Goal: Find specific page/section

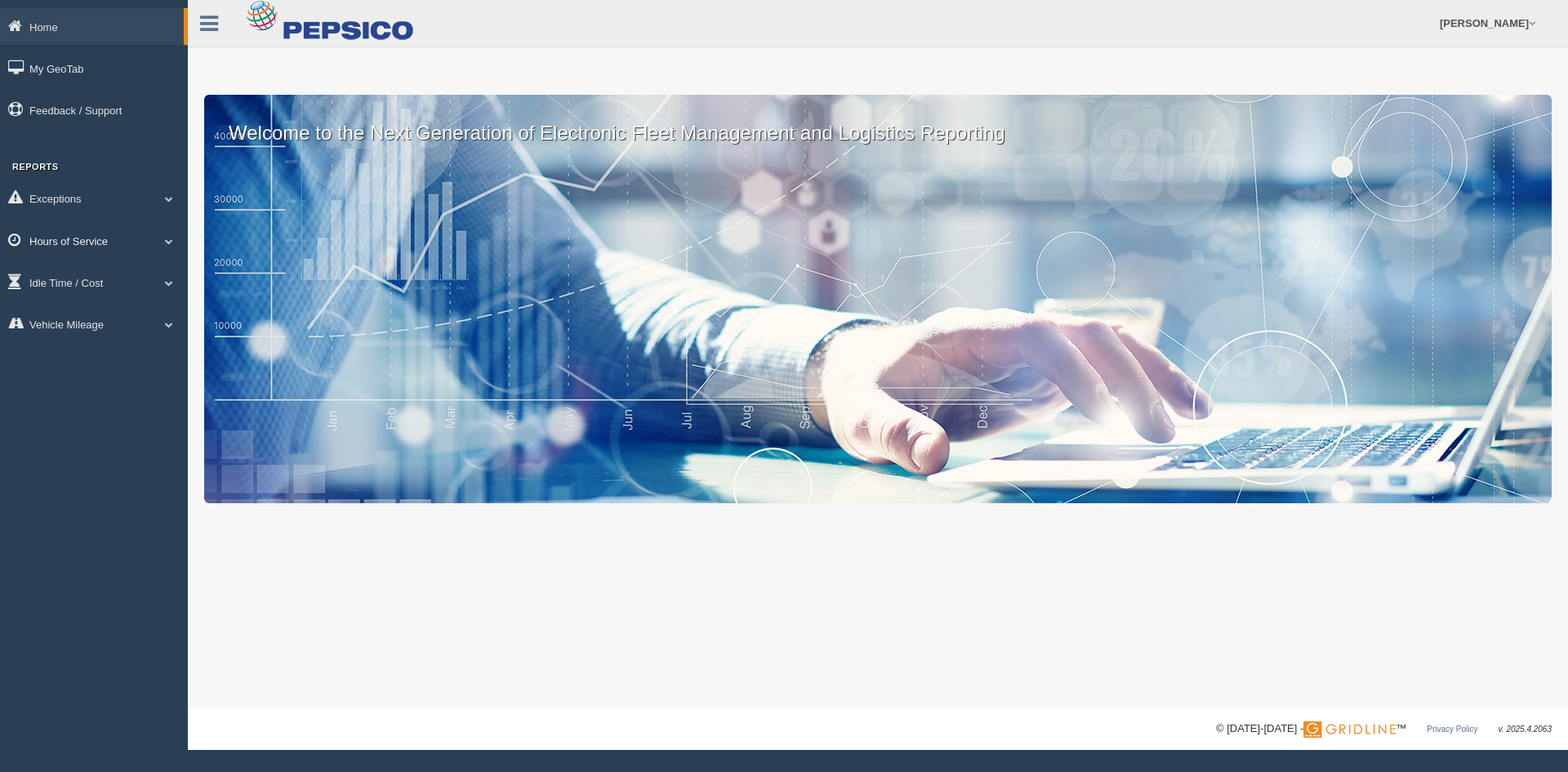
click at [167, 248] on link "Hours of Service" at bounding box center [94, 240] width 188 height 37
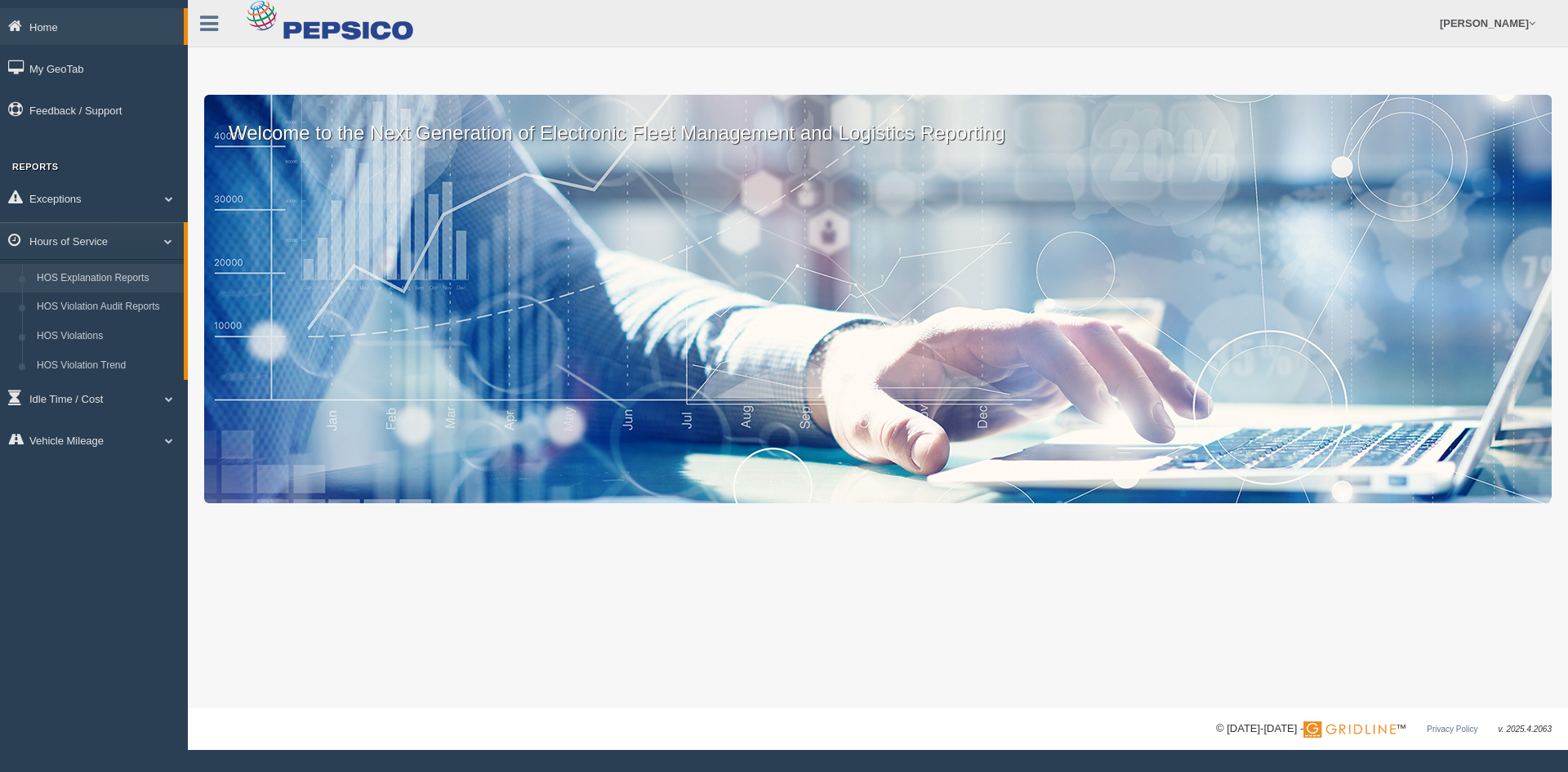
click at [148, 274] on link "HOS Explanation Reports" at bounding box center [107, 279] width 154 height 30
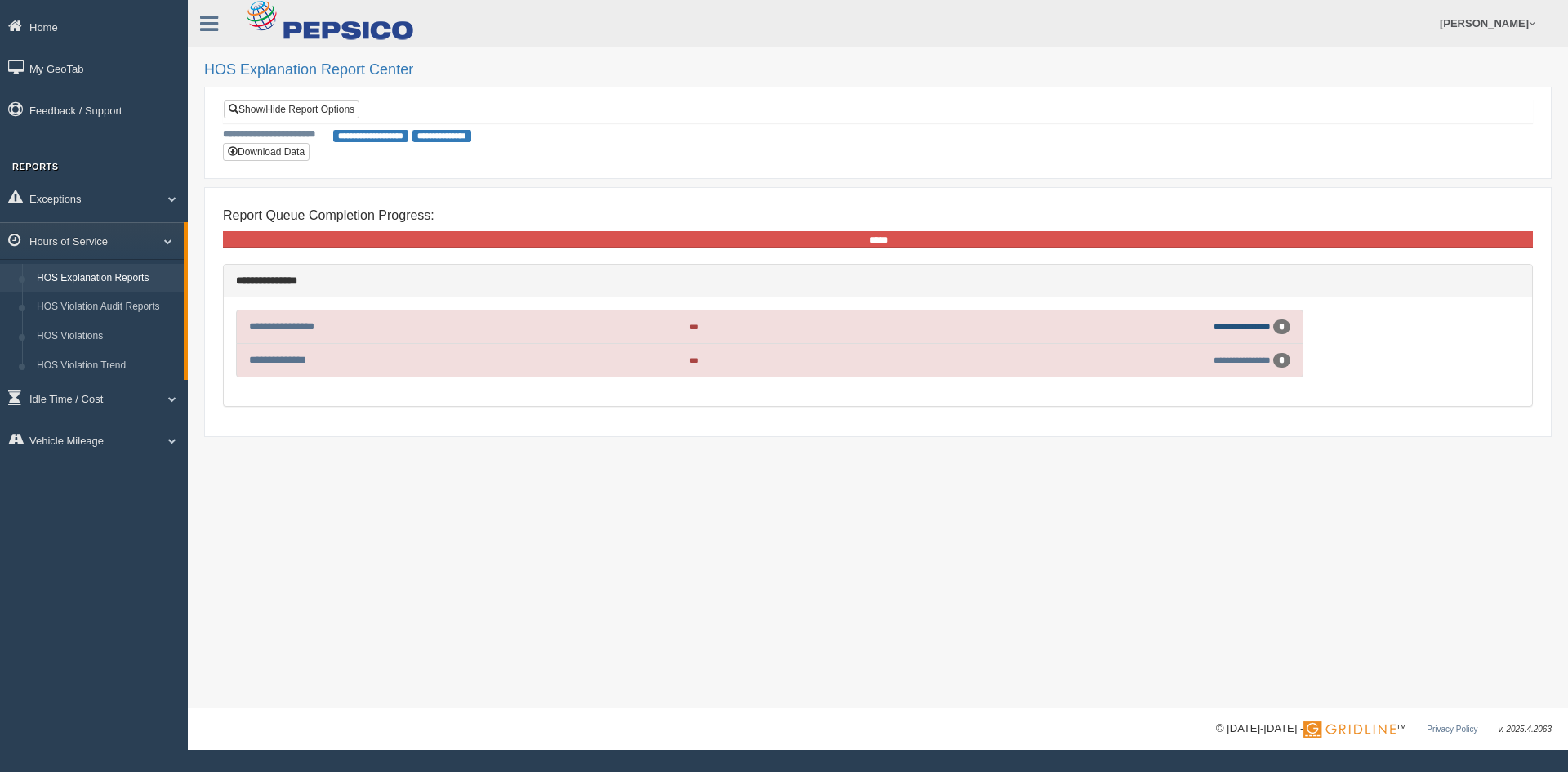
click at [1231, 322] on link "**********" at bounding box center [1242, 326] width 57 height 9
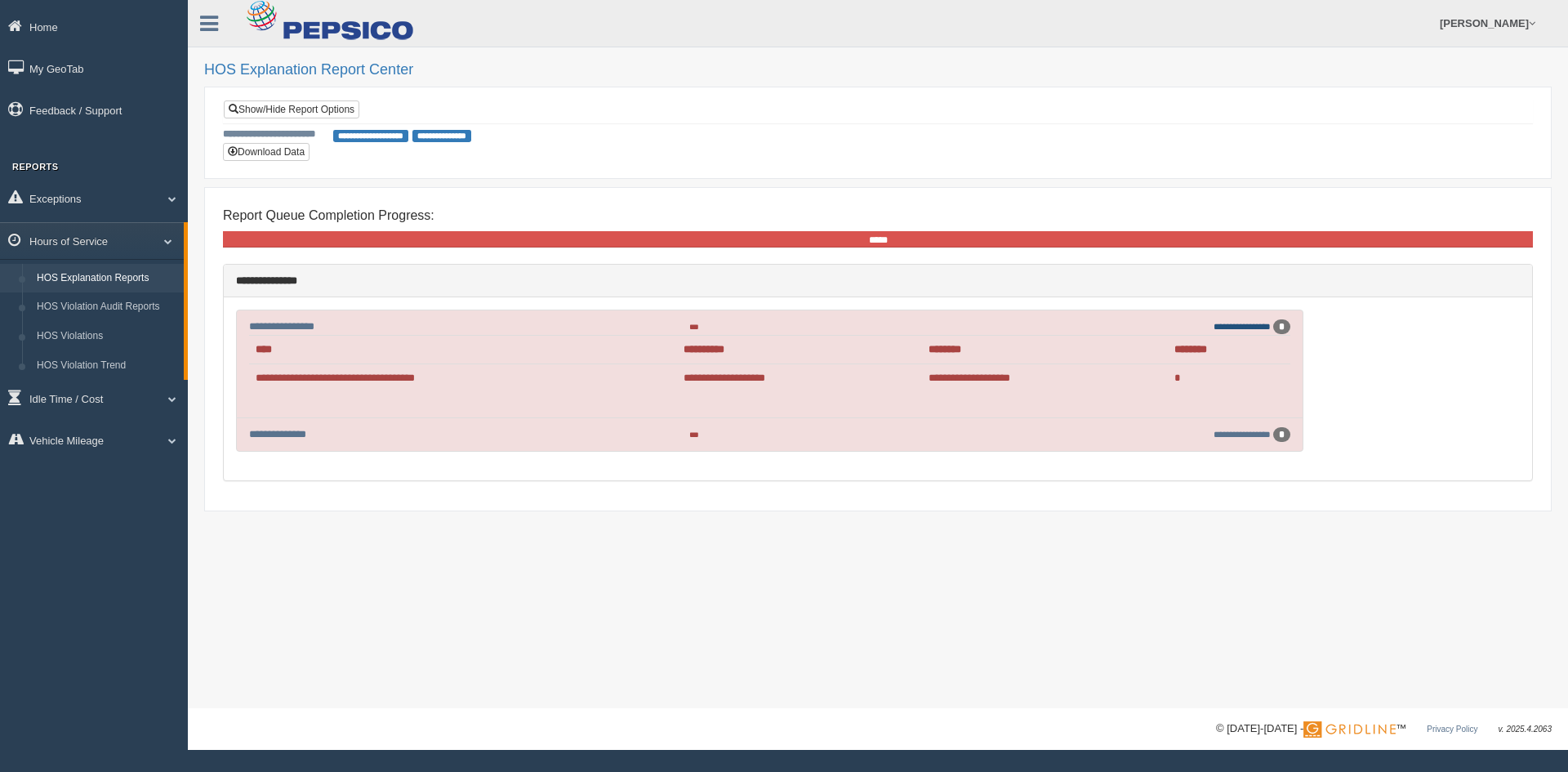
click at [1236, 327] on link "**********" at bounding box center [1242, 326] width 57 height 9
